Goal: Task Accomplishment & Management: Manage account settings

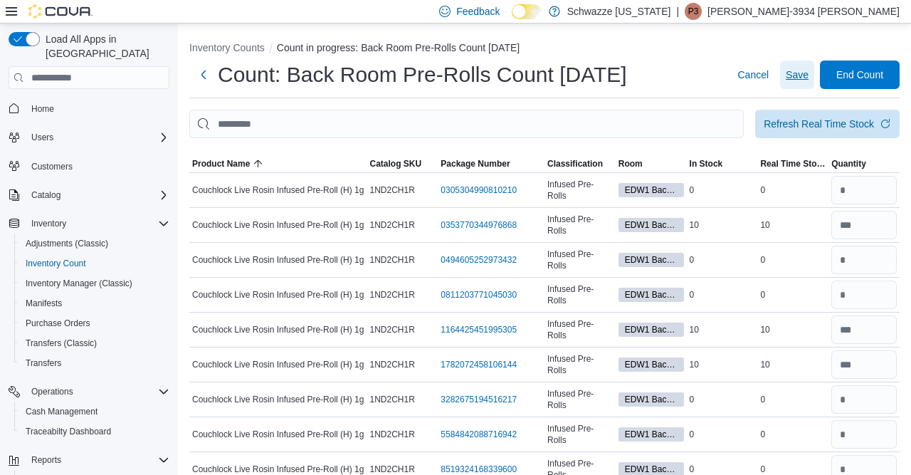
click at [800, 78] on span "Save" at bounding box center [797, 75] width 23 height 14
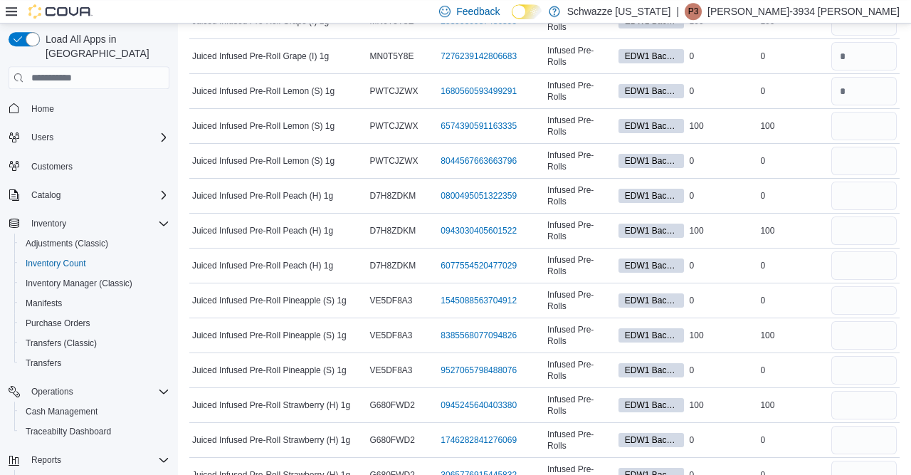
scroll to position [2680, 0]
click at [840, 146] on input "number" at bounding box center [863, 160] width 65 height 28
type input "*"
click at [866, 257] on input "number" at bounding box center [863, 264] width 65 height 28
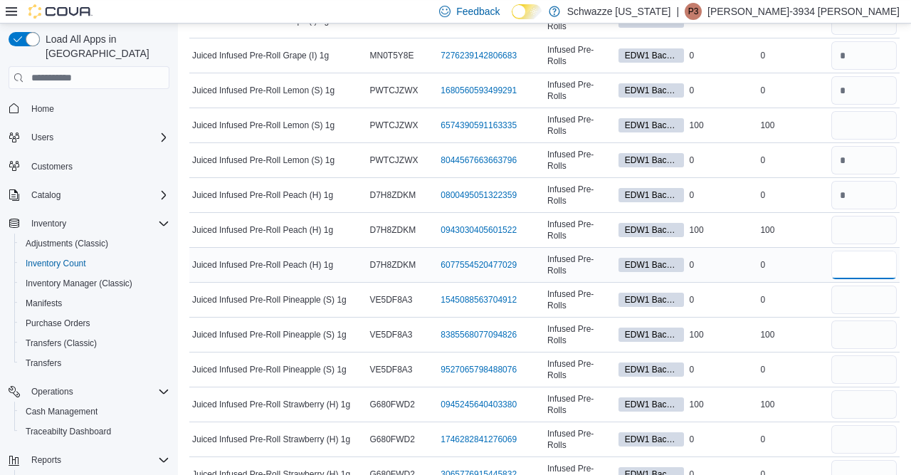
type input "*"
click at [847, 355] on input "number" at bounding box center [863, 369] width 65 height 28
type input "*"
click at [839, 430] on input "number" at bounding box center [863, 439] width 65 height 28
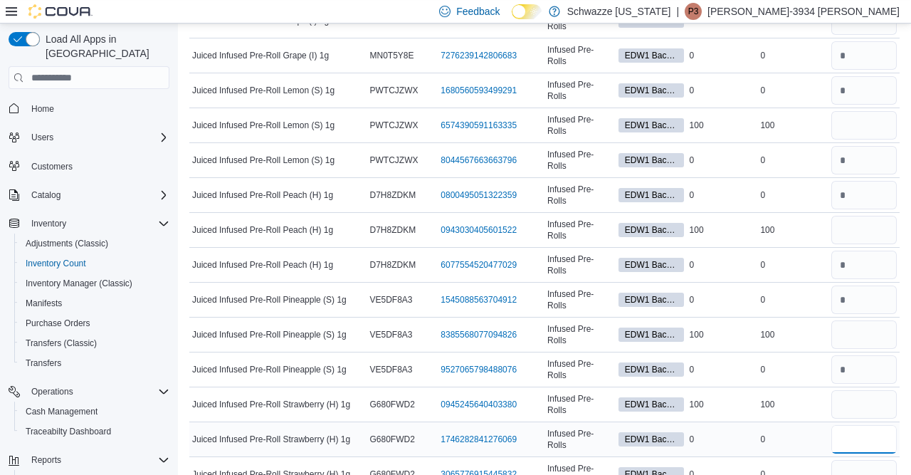
type input "*"
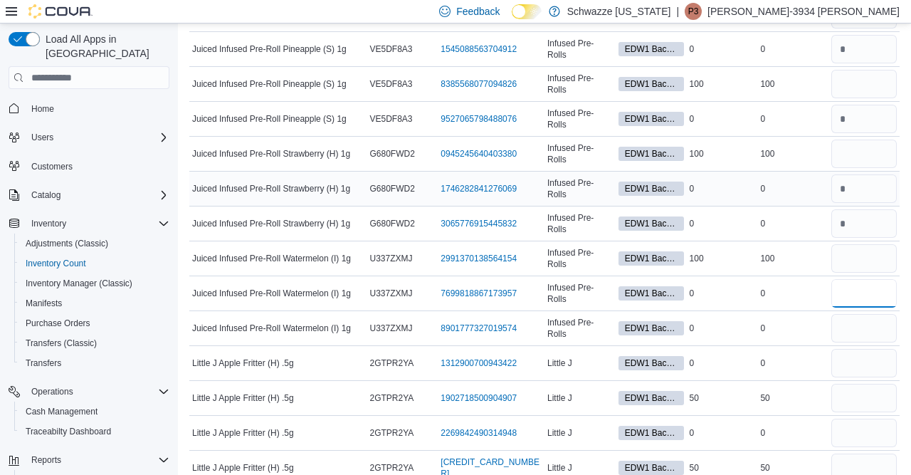
type input "*"
click at [852, 418] on input "number" at bounding box center [863, 432] width 65 height 28
type input "*"
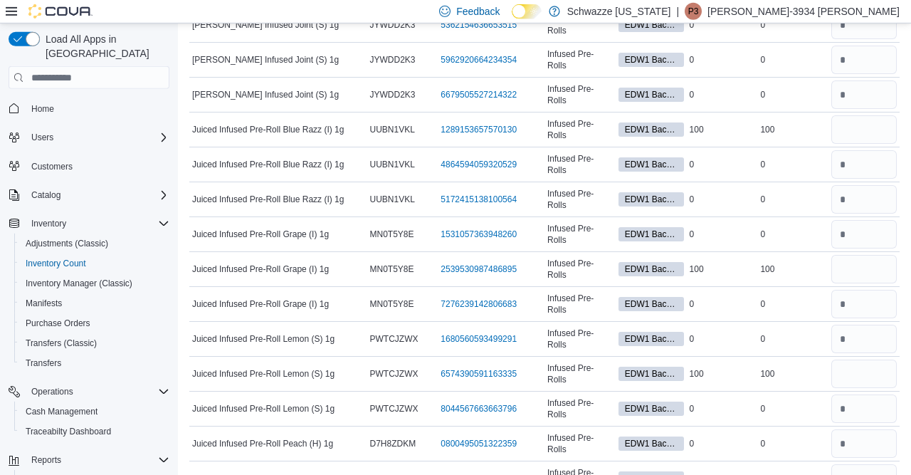
scroll to position [2411, 0]
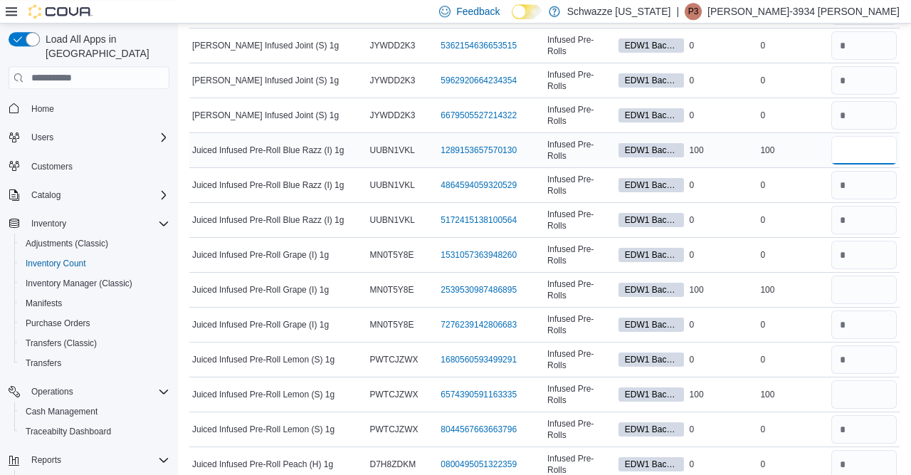
click at [845, 136] on input "number" at bounding box center [863, 150] width 65 height 28
type input "***"
click at [852, 275] on input "number" at bounding box center [863, 289] width 65 height 28
type input "***"
click at [843, 387] on input "number" at bounding box center [863, 394] width 65 height 28
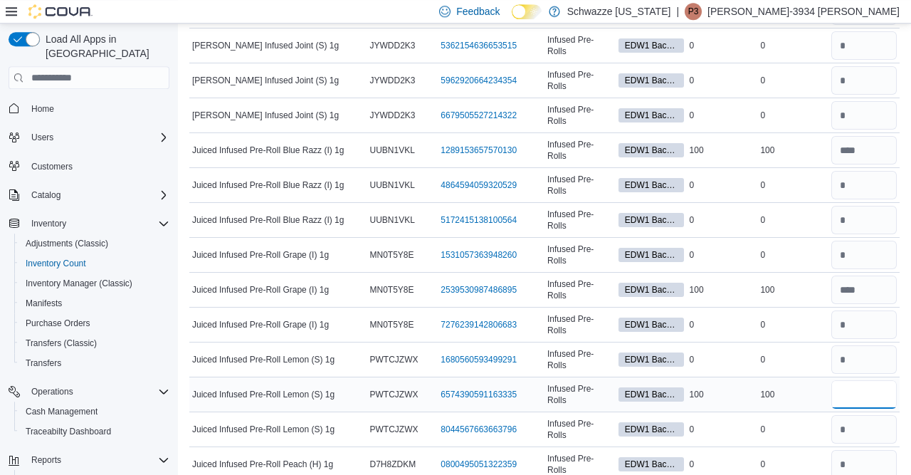
type input "***"
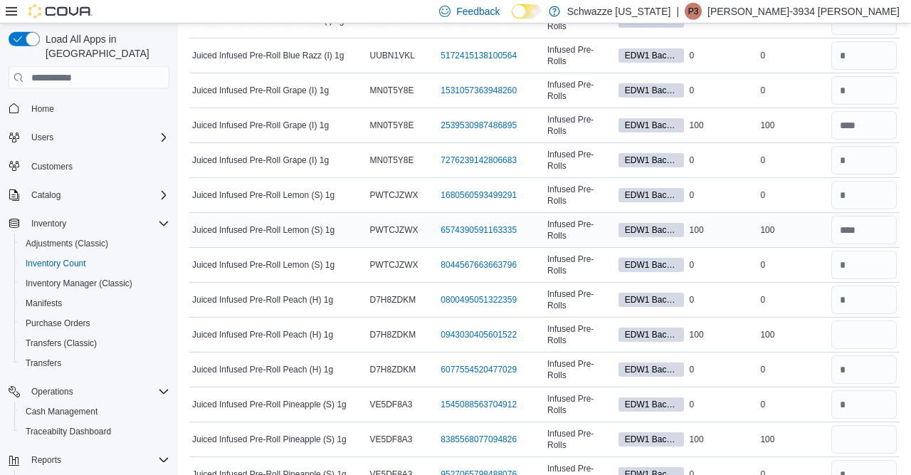
scroll to position [2576, 0]
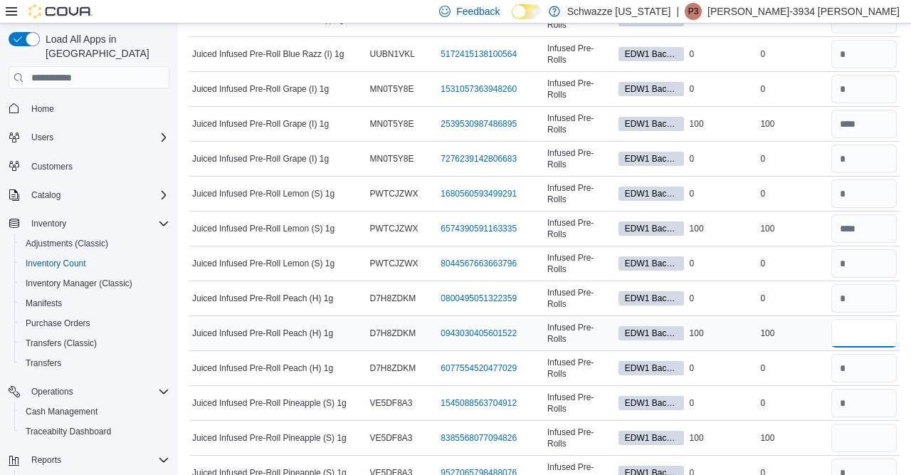
click at [859, 319] on input "number" at bounding box center [863, 333] width 65 height 28
type input "***"
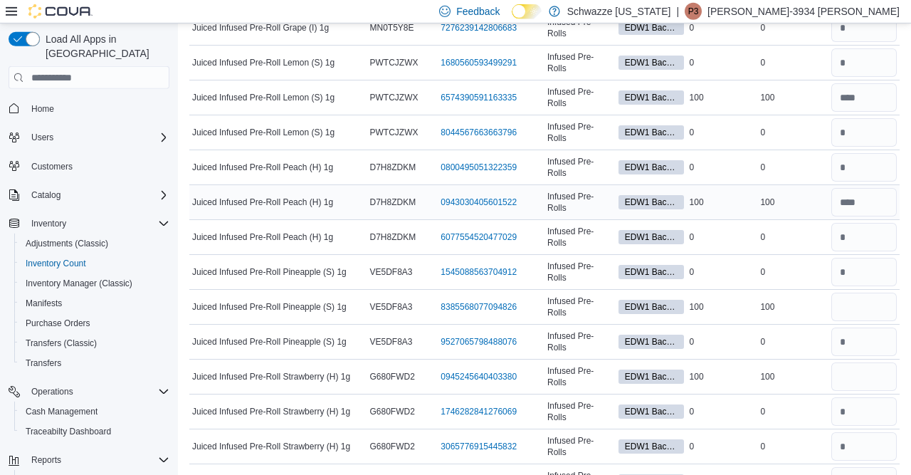
scroll to position [2709, 0]
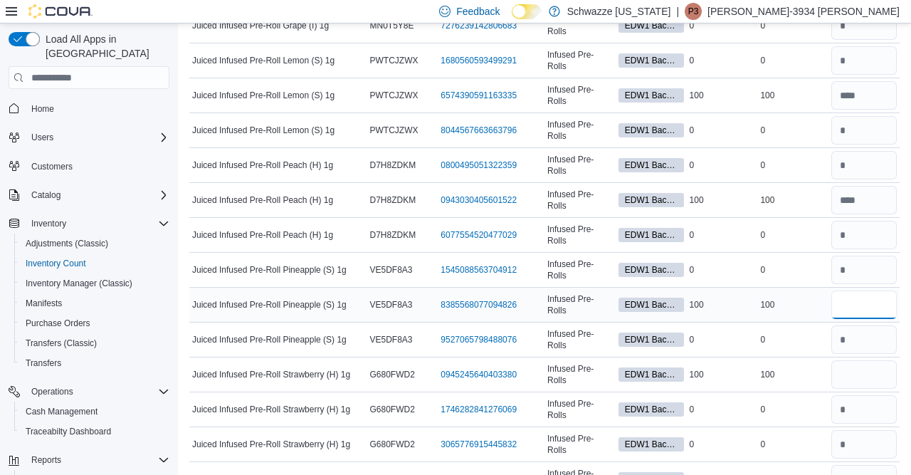
click at [857, 290] on input "number" at bounding box center [863, 304] width 65 height 28
type input "***"
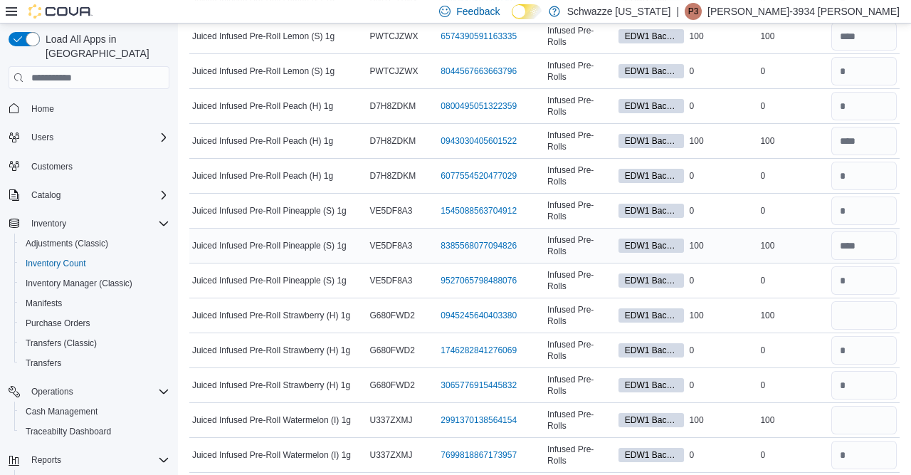
scroll to position [2769, 0]
click at [843, 300] on input "number" at bounding box center [863, 314] width 65 height 28
type input "***"
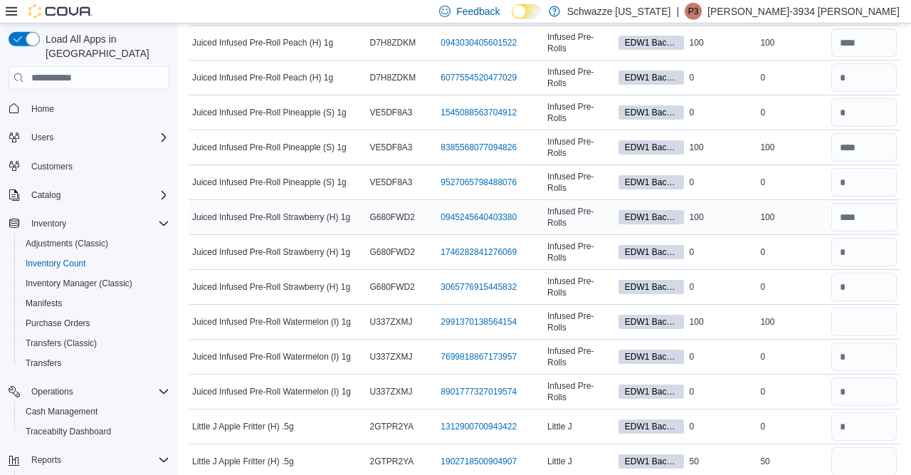
scroll to position [2869, 0]
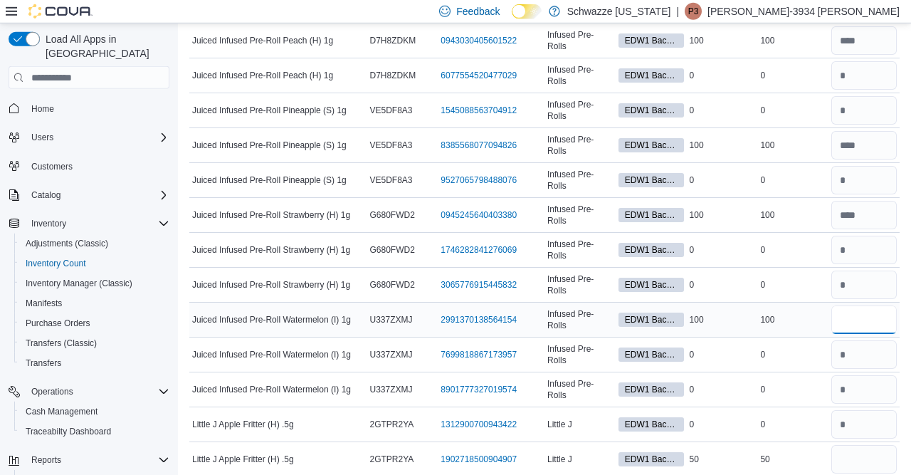
click at [854, 310] on input "number" at bounding box center [863, 319] width 65 height 28
type input "***"
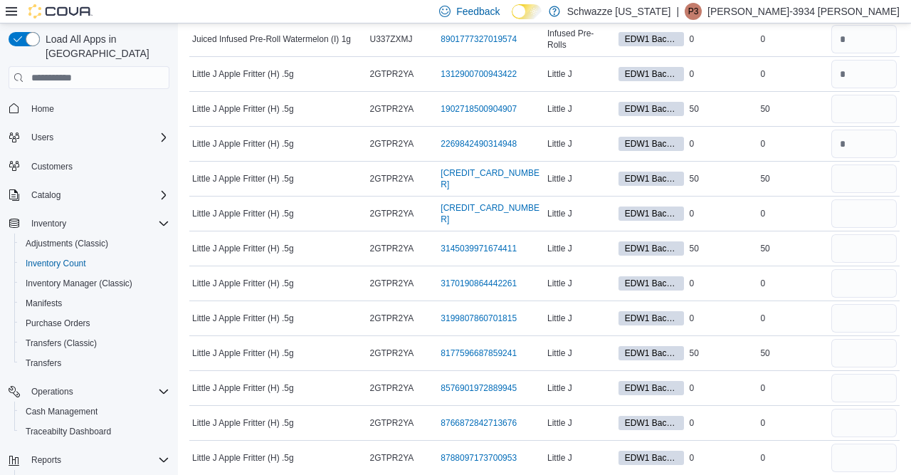
scroll to position [3221, 0]
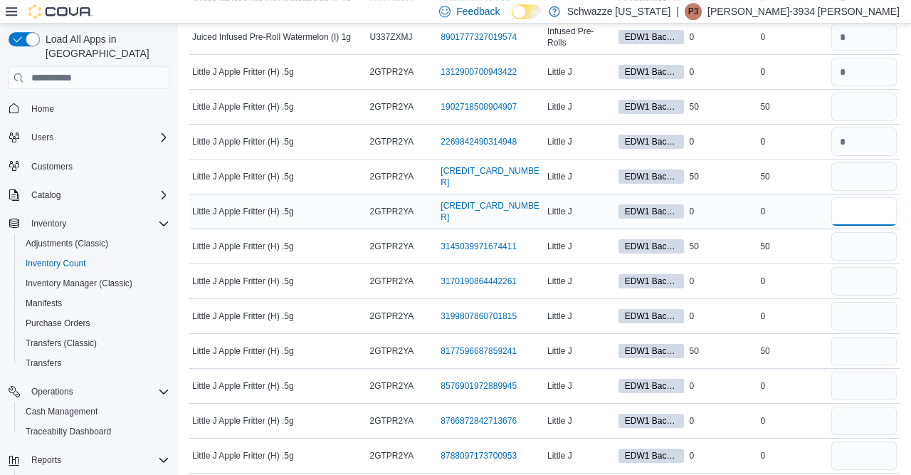
click at [853, 197] on input "number" at bounding box center [863, 211] width 65 height 28
type input "*"
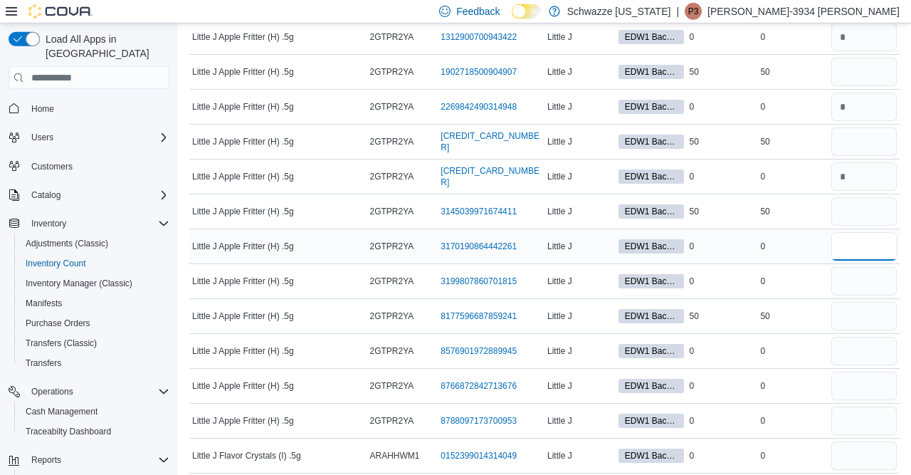
click at [840, 233] on input "number" at bounding box center [863, 246] width 65 height 28
type input "*"
click at [840, 337] on input "number" at bounding box center [863, 351] width 65 height 28
type input "*"
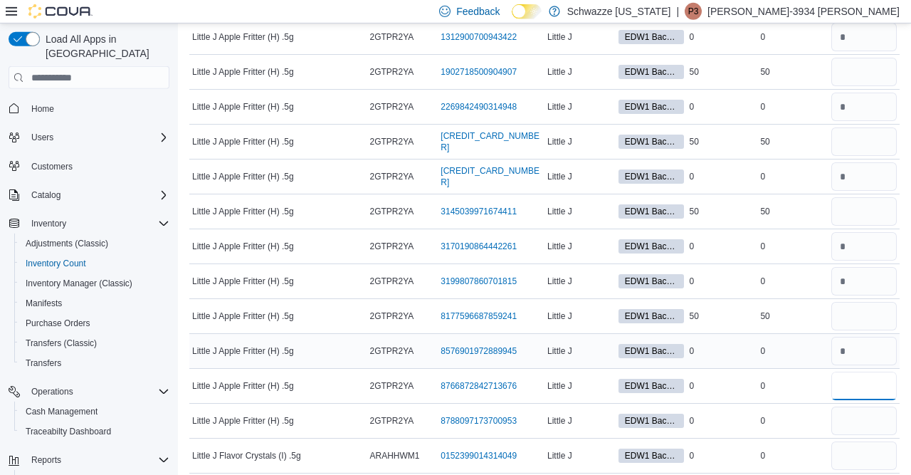
type input "*"
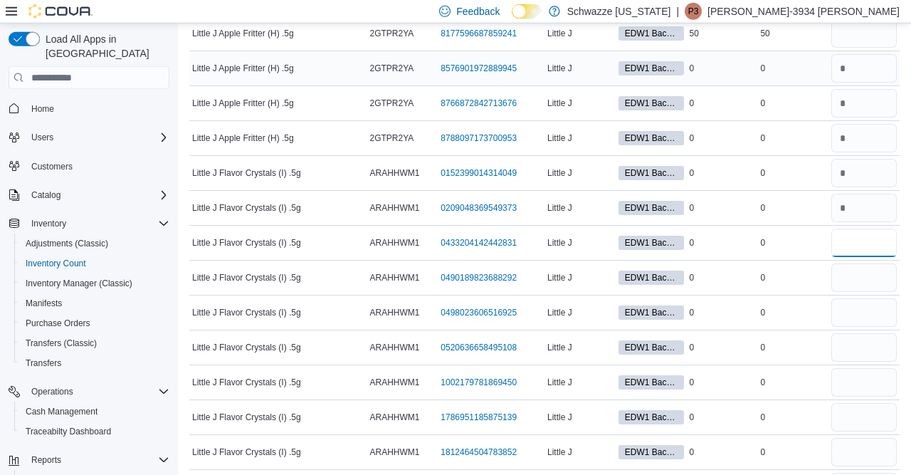
scroll to position [3539, 0]
type input "*"
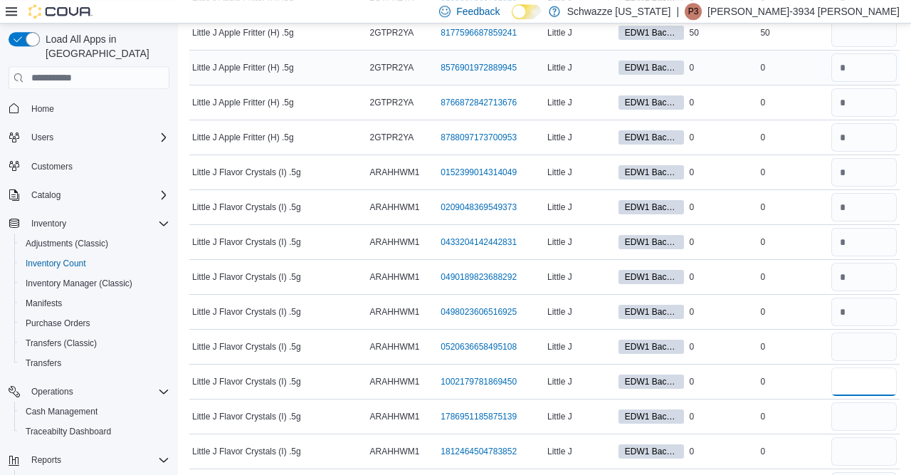
type input "*"
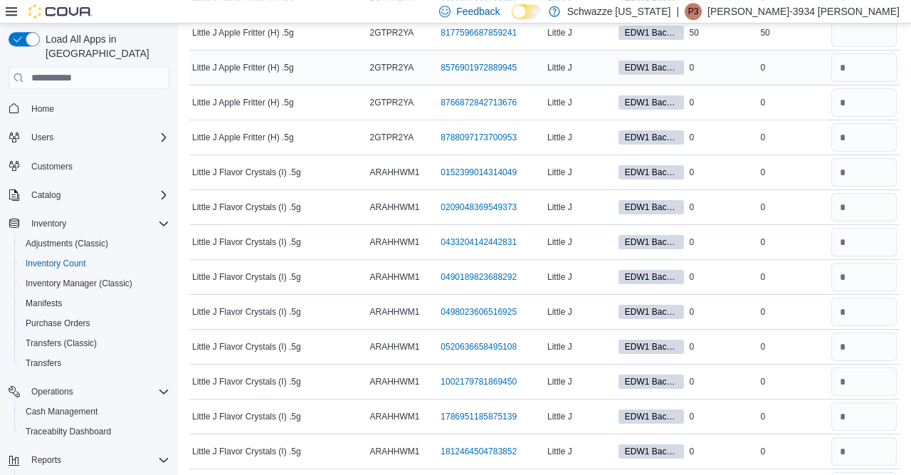
scroll to position [3796, 0]
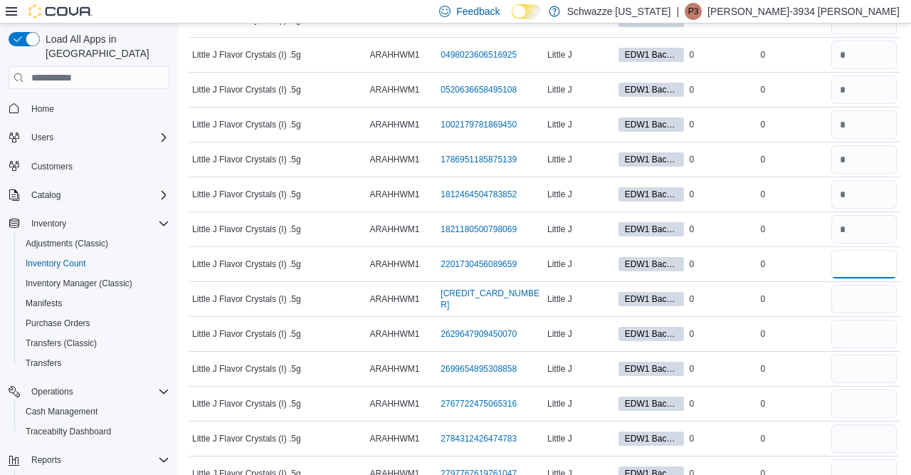
type input "*"
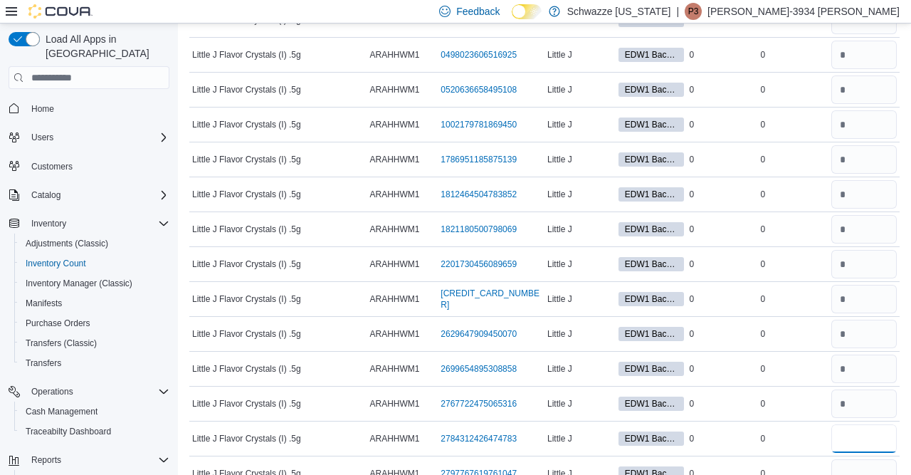
type input "*"
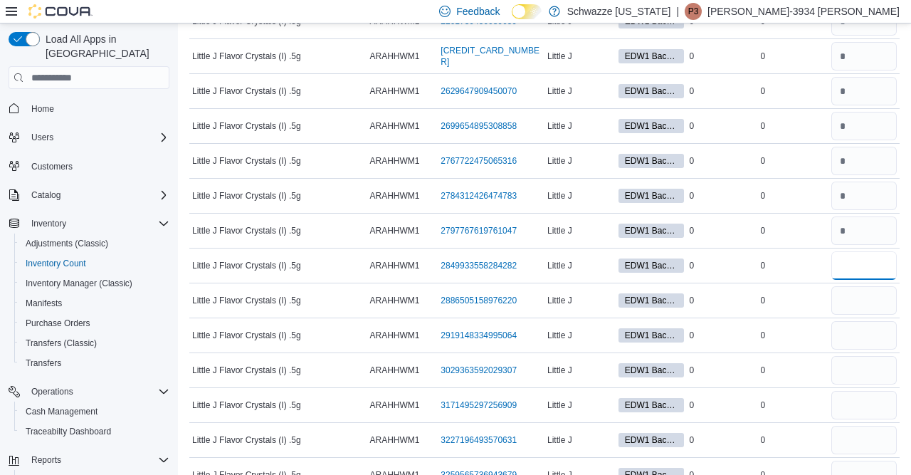
type input "*"
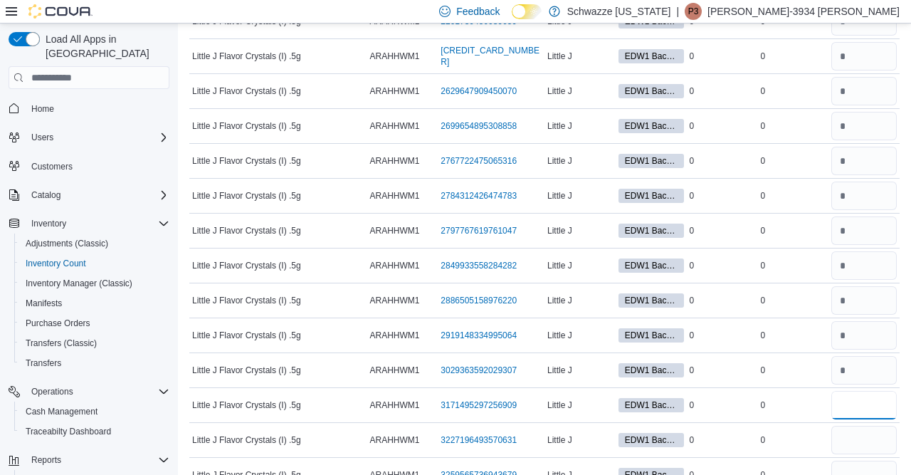
type input "*"
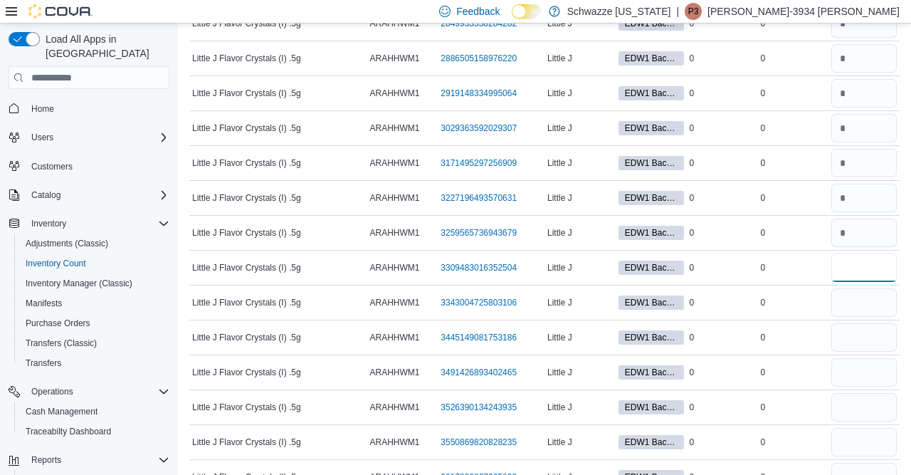
type input "*"
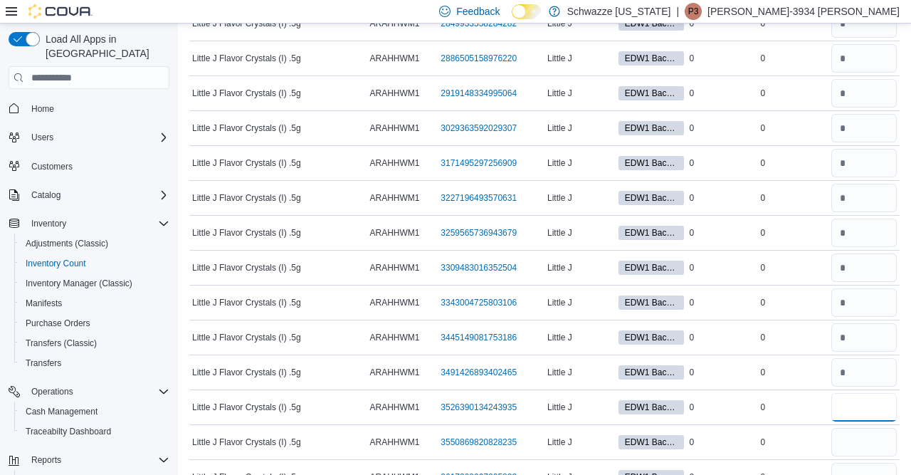
type input "*"
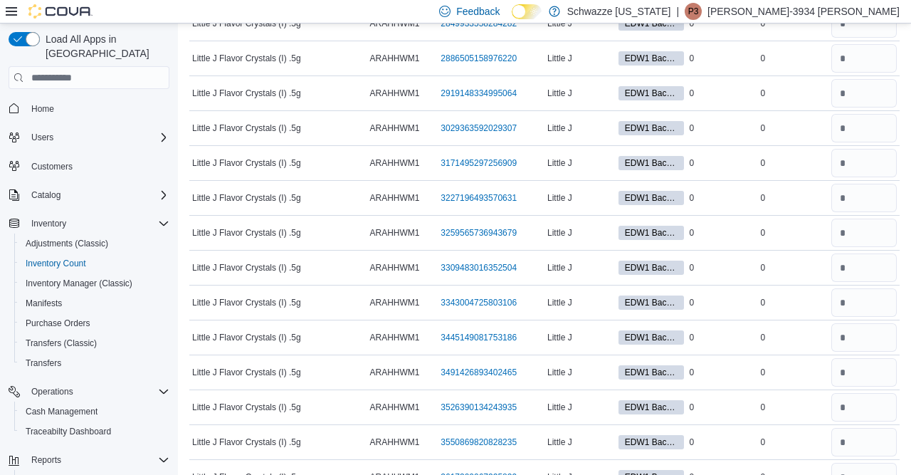
scroll to position [4523, 0]
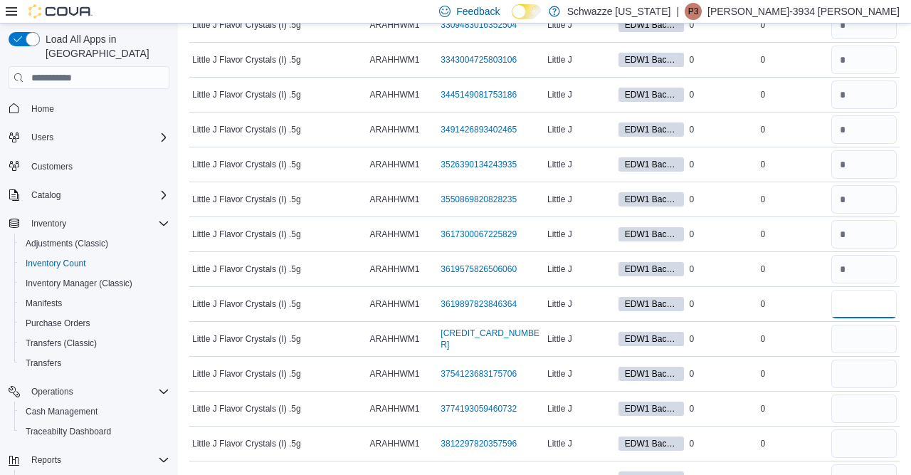
type input "*"
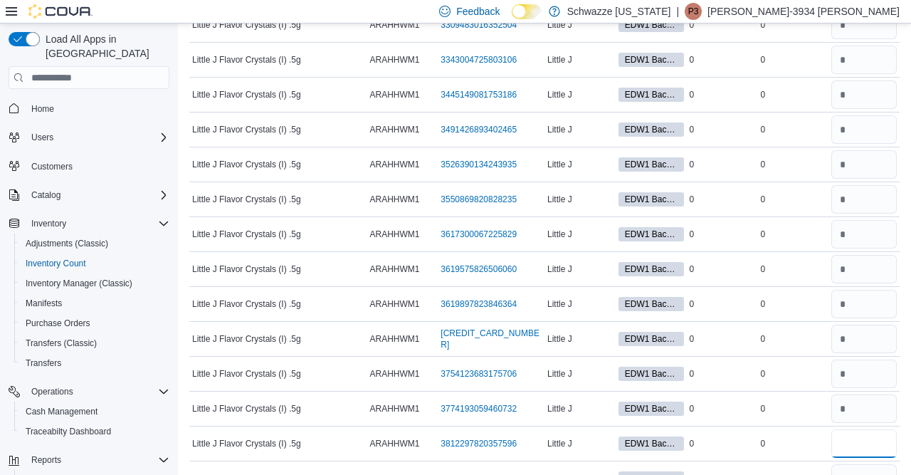
type input "*"
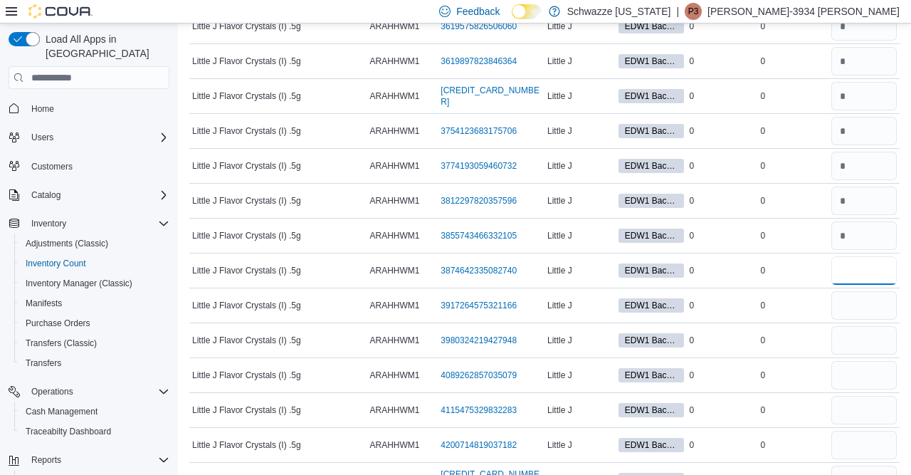
type input "*"
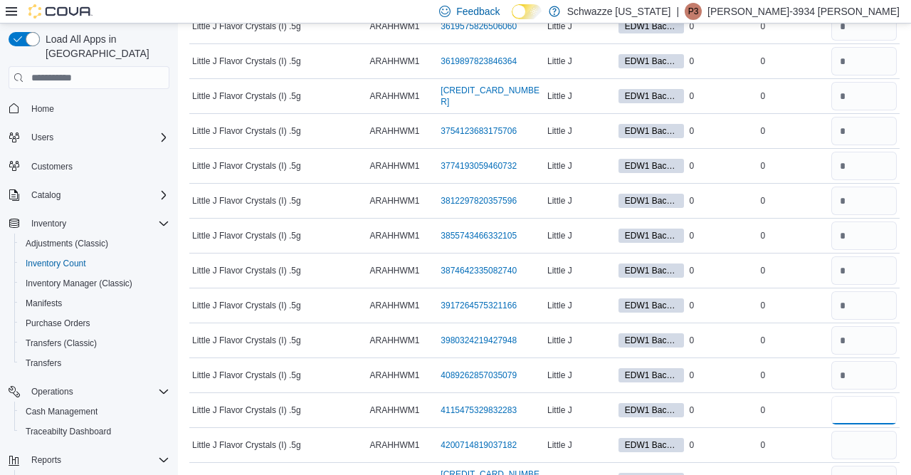
type input "*"
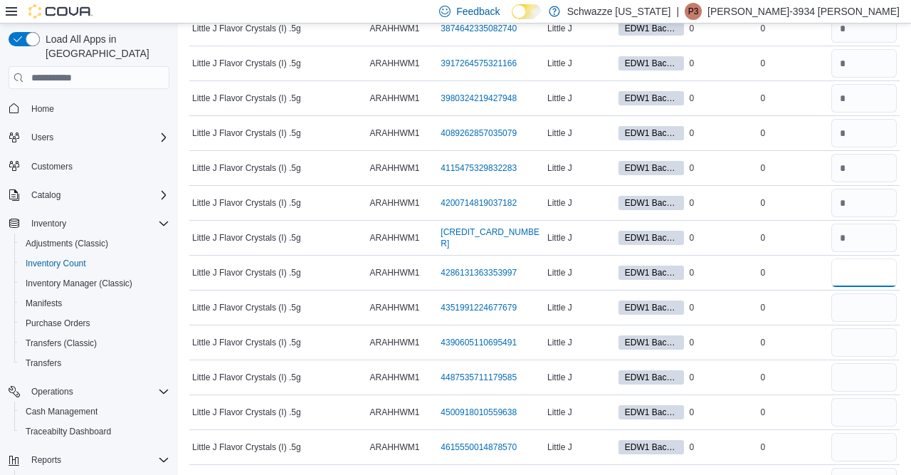
type input "*"
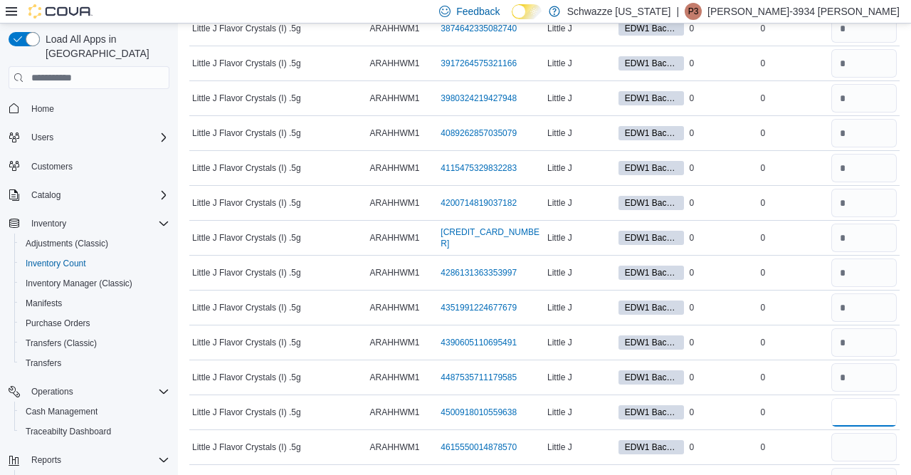
type input "*"
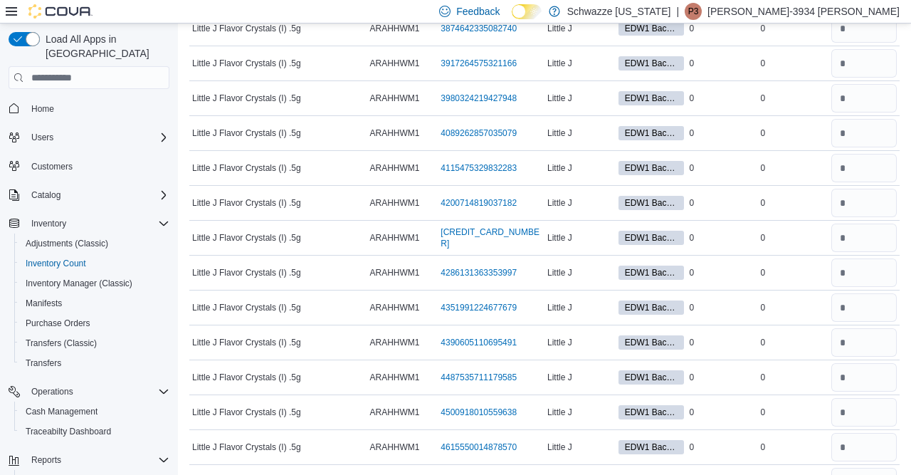
type input "*"
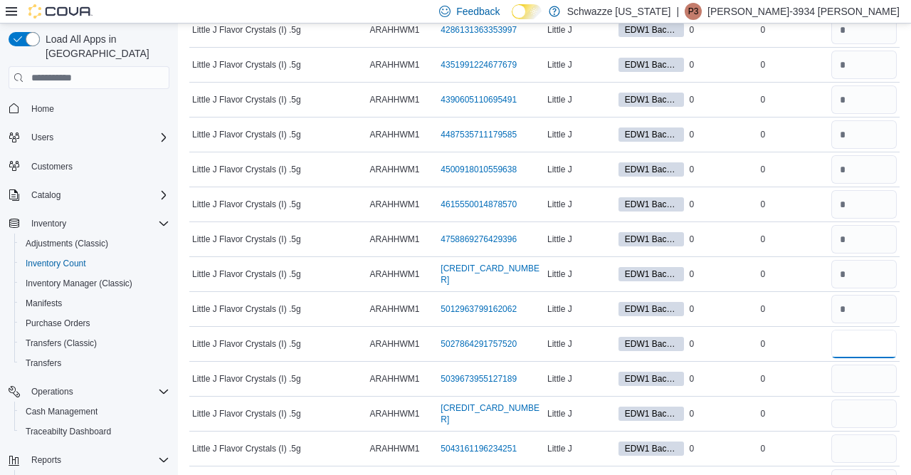
type input "*"
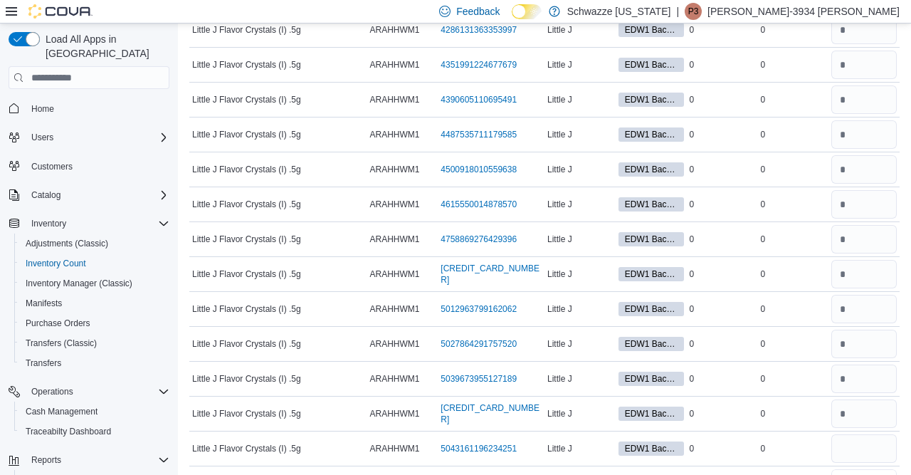
type input "*"
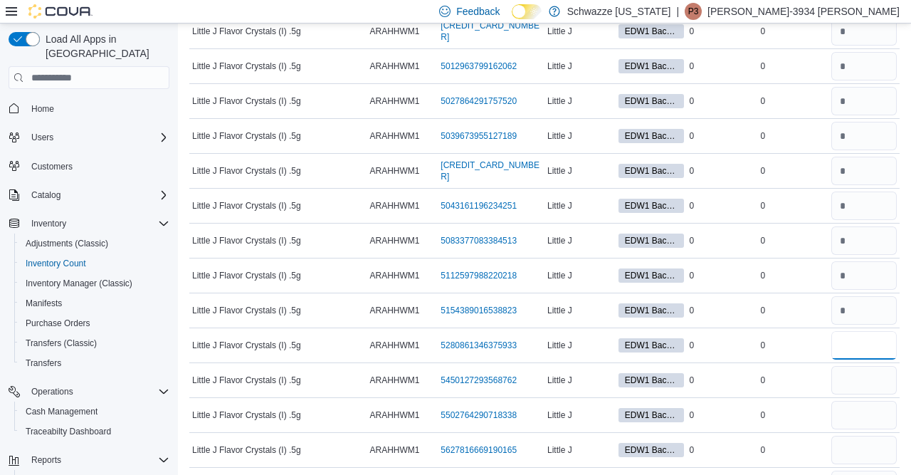
type input "*"
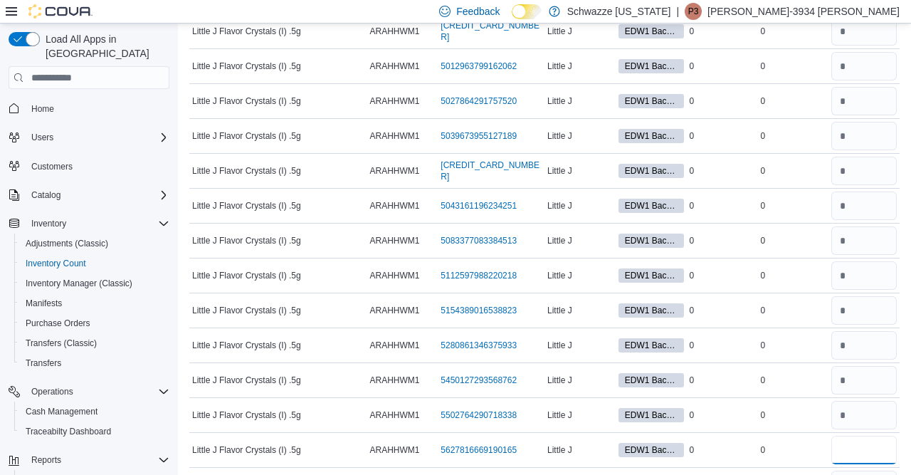
type input "*"
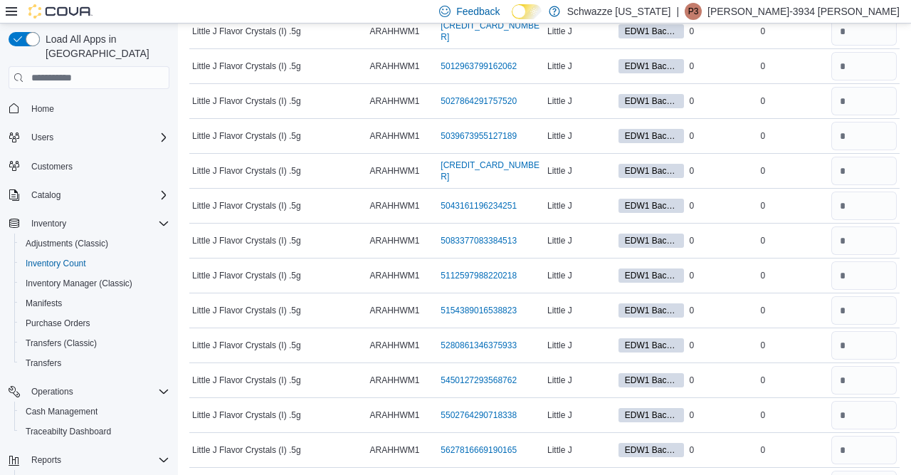
scroll to position [5735, 0]
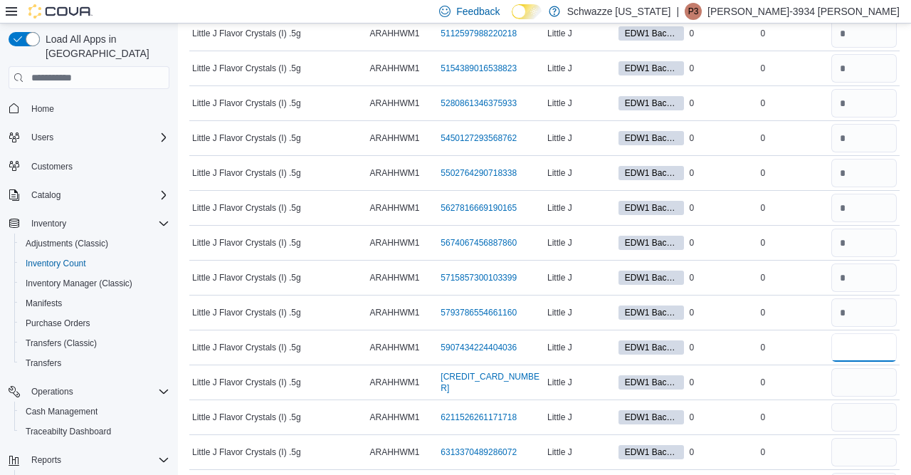
type input "*"
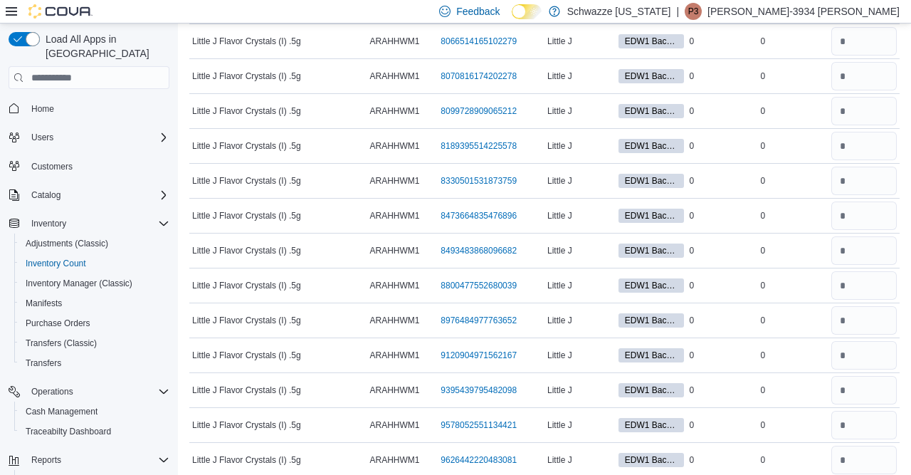
scroll to position [7189, 0]
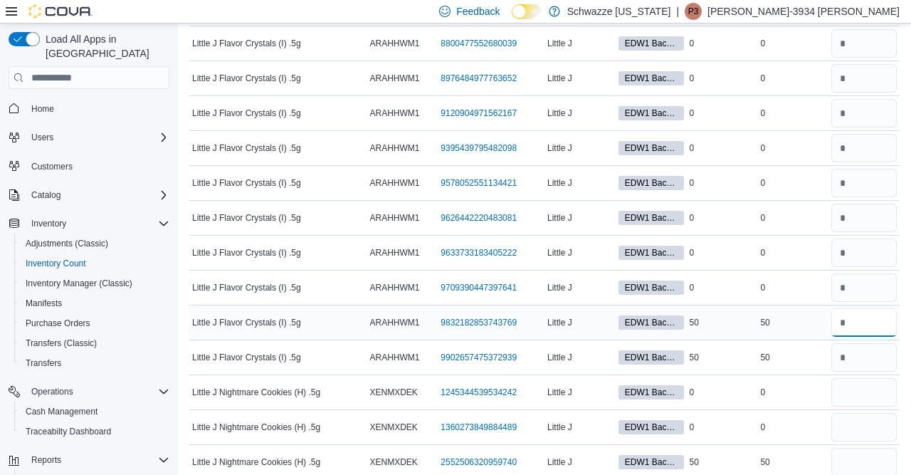
click at [868, 308] on input "number" at bounding box center [863, 322] width 65 height 28
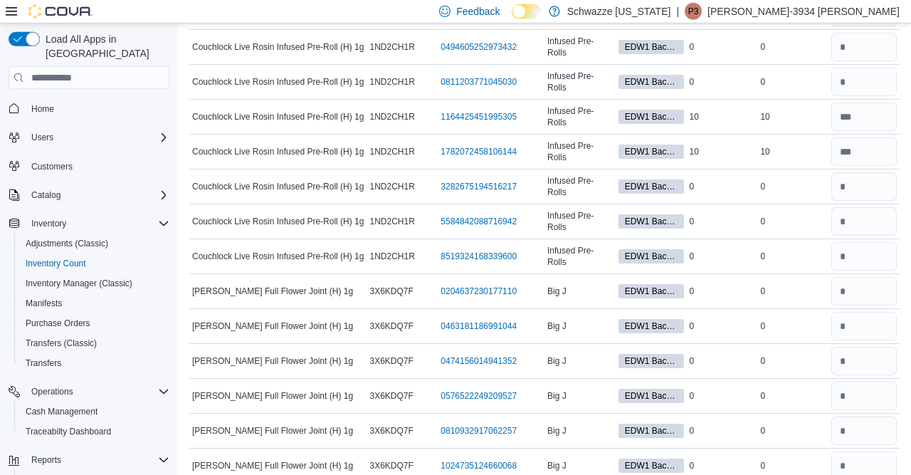
scroll to position [0, 0]
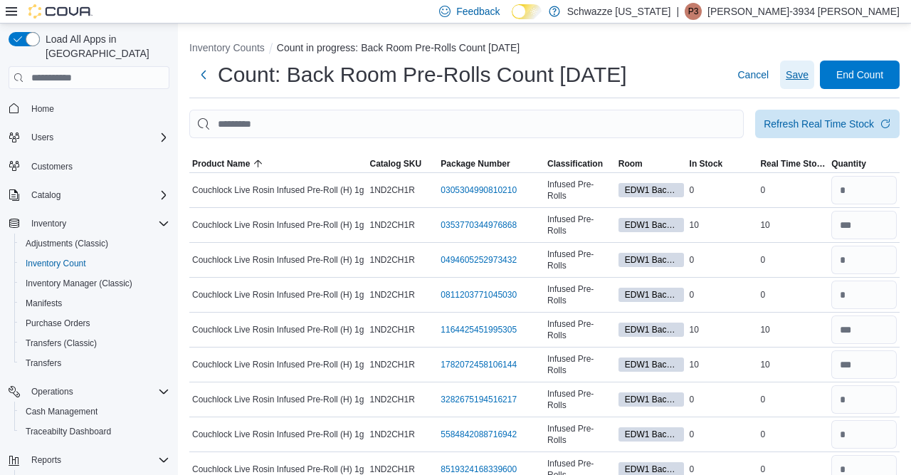
click at [790, 72] on span "Save" at bounding box center [797, 75] width 23 height 14
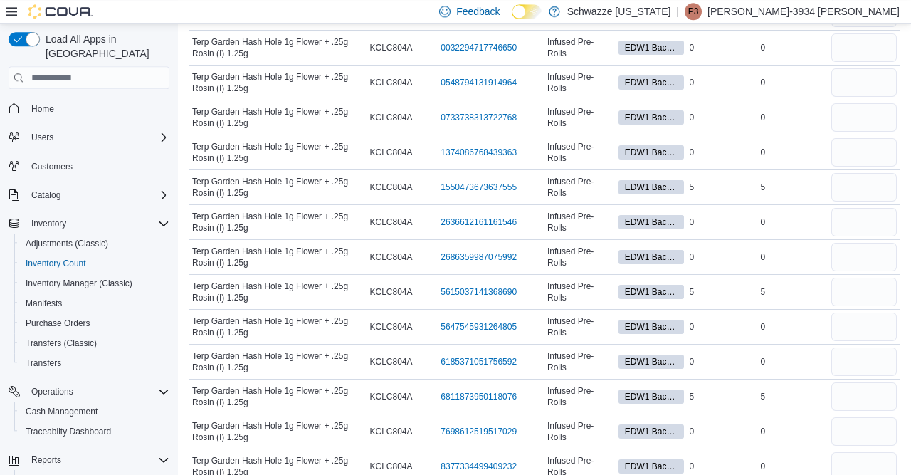
scroll to position [15534, 0]
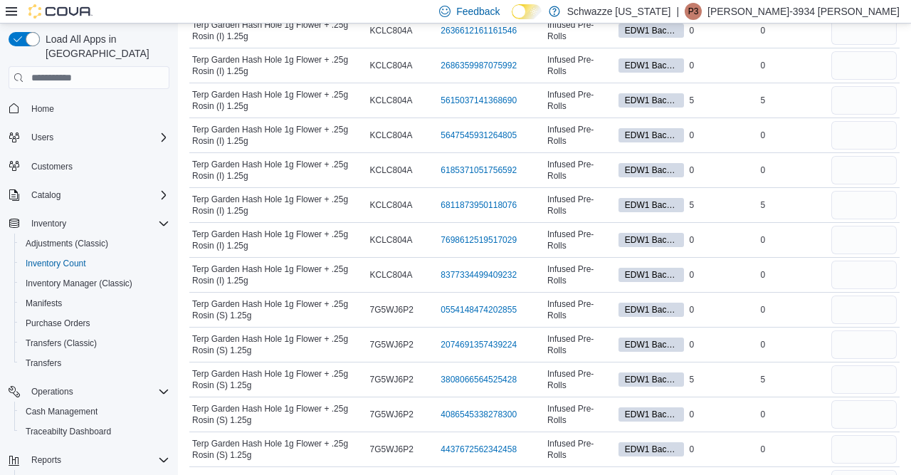
click at [850, 435] on input "number" at bounding box center [863, 449] width 65 height 28
click at [853, 400] on input "number" at bounding box center [863, 414] width 65 height 28
click at [841, 330] on input "number" at bounding box center [863, 344] width 65 height 28
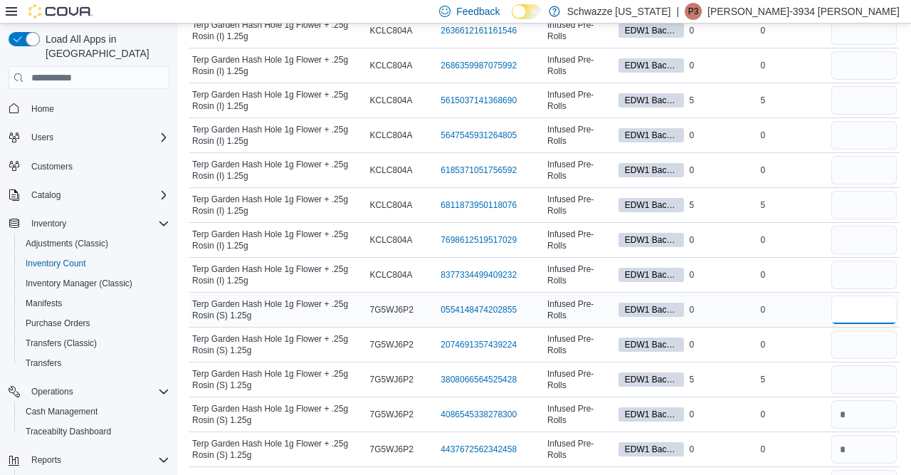
click at [851, 295] on input "number" at bounding box center [863, 309] width 65 height 28
click at [850, 260] on input "number" at bounding box center [863, 274] width 65 height 28
click at [850, 226] on input "number" at bounding box center [863, 240] width 65 height 28
click at [843, 156] on input "*" at bounding box center [863, 170] width 65 height 28
click at [845, 121] on input "number" at bounding box center [863, 135] width 65 height 28
